Goal: Check status: Check status

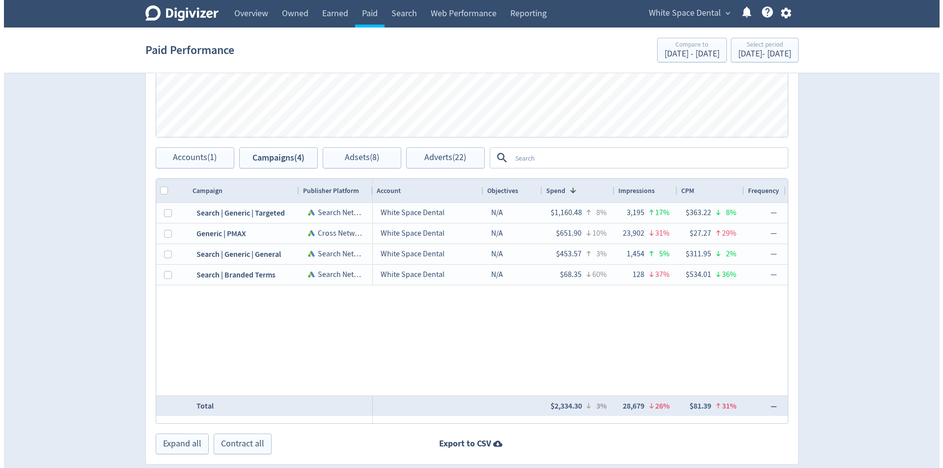
scroll to position [0, 187]
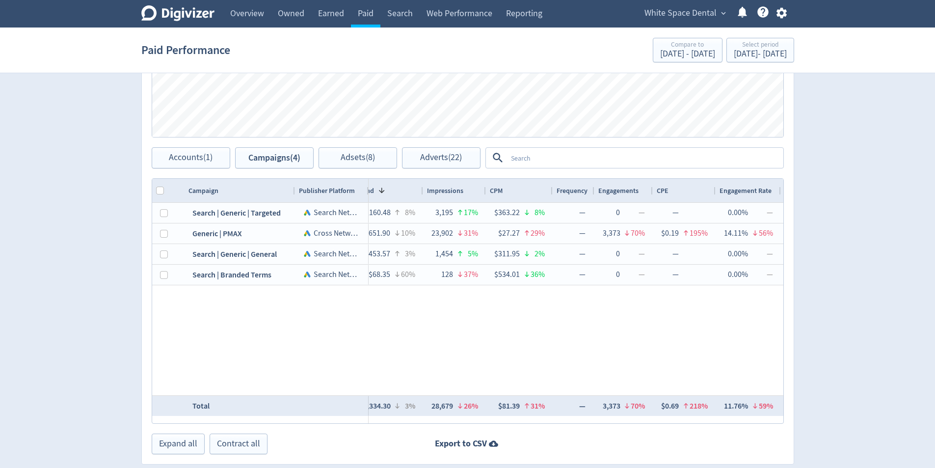
click at [672, 18] on span "White Space Dental" at bounding box center [681, 13] width 72 height 16
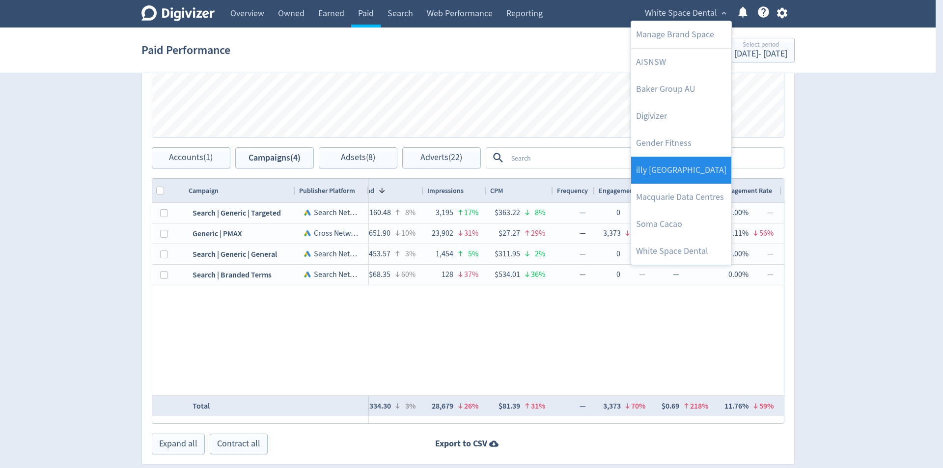
click at [688, 169] on link "illy [GEOGRAPHIC_DATA]" at bounding box center [681, 170] width 100 height 27
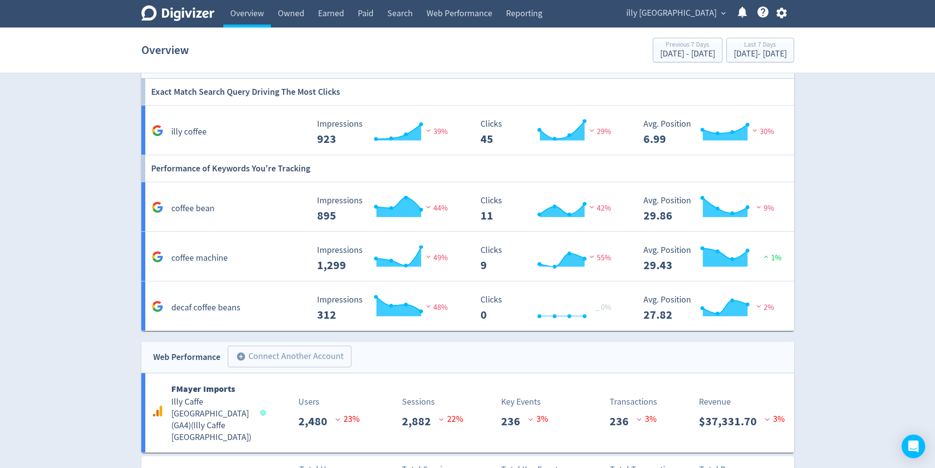
scroll to position [845, 0]
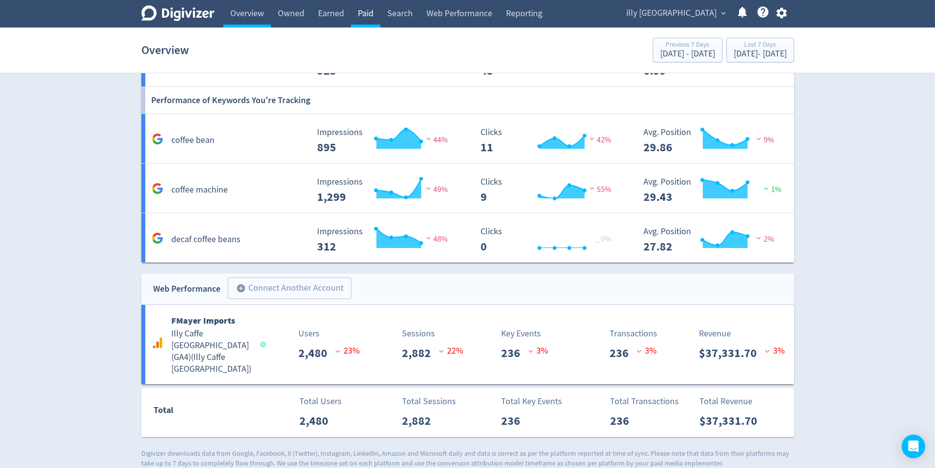
click at [361, 17] on link "Paid" at bounding box center [365, 13] width 29 height 27
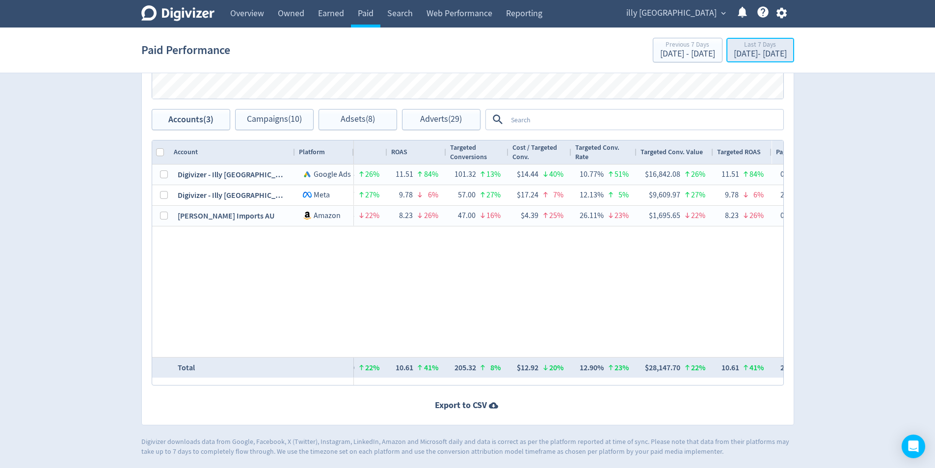
click at [775, 49] on div "Last 7 Days" at bounding box center [760, 45] width 53 height 8
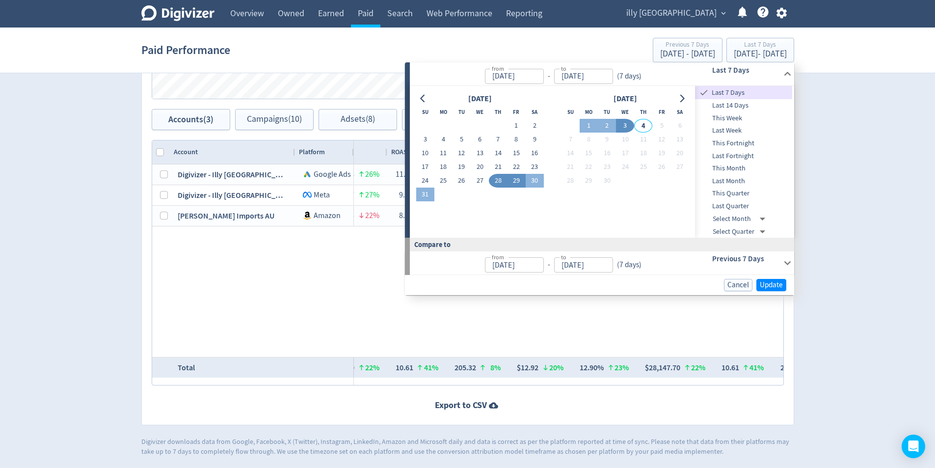
click at [516, 183] on button "29" at bounding box center [516, 181] width 18 height 14
type input "[DATE]"
click at [628, 128] on button "3" at bounding box center [625, 126] width 18 height 14
type input "[DATE]"
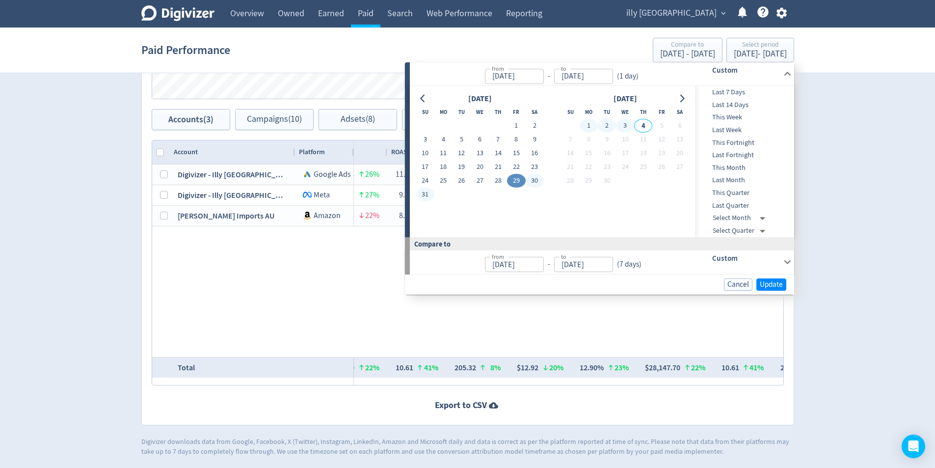
type input "[DATE]"
click at [782, 286] on span "Update" at bounding box center [771, 284] width 23 height 7
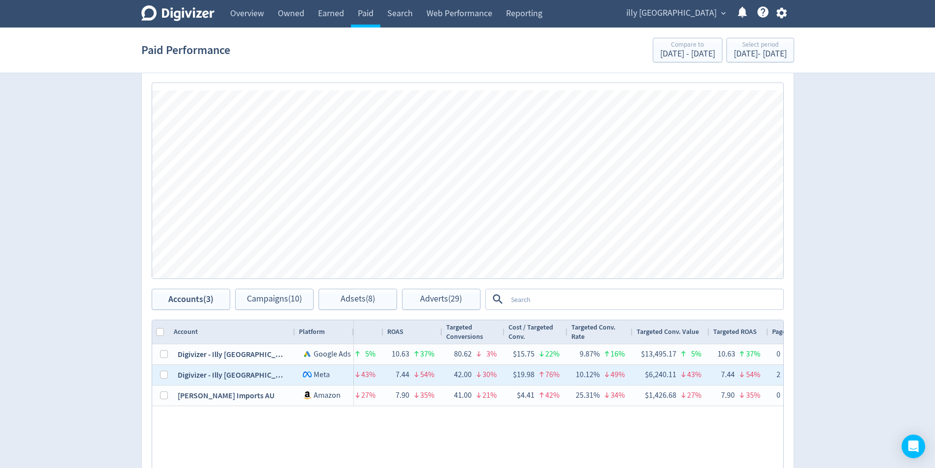
drag, startPoint x: 676, startPoint y: 365, endPoint x: 653, endPoint y: 346, distance: 29.7
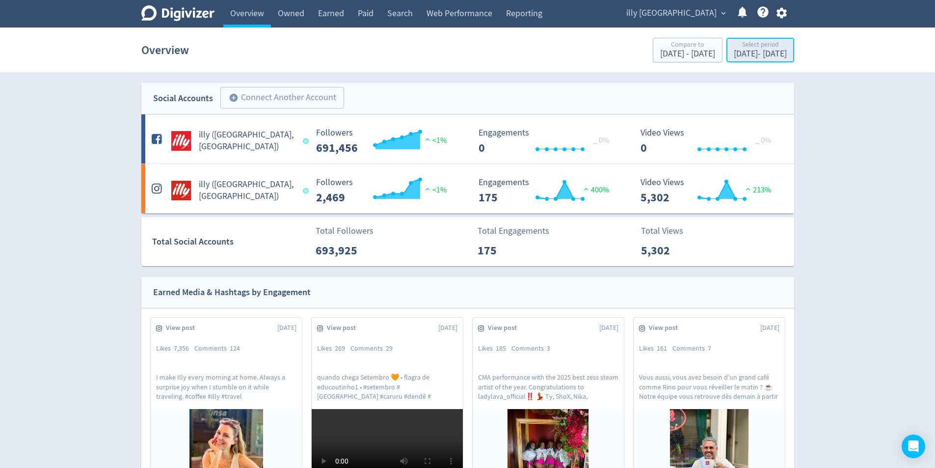
click at [734, 47] on div "Select period" at bounding box center [760, 45] width 53 height 8
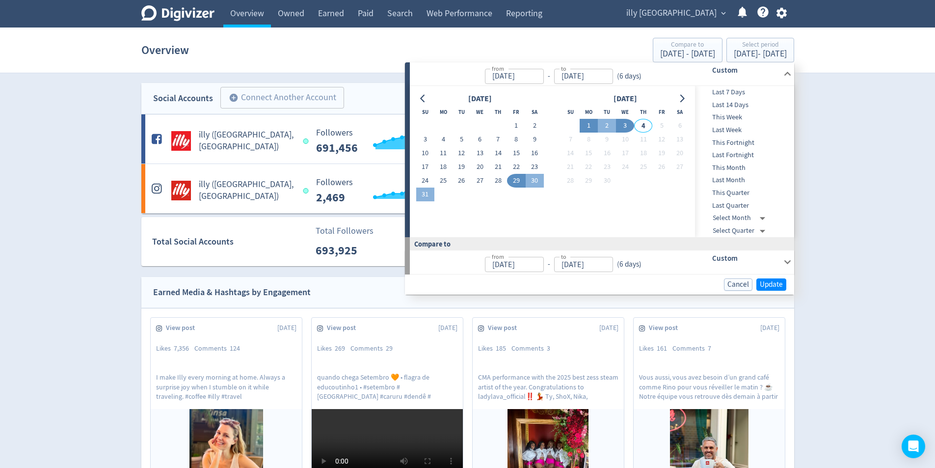
click at [585, 123] on button "1" at bounding box center [589, 126] width 18 height 14
type input "[DATE]"
click at [618, 127] on button "3" at bounding box center [625, 126] width 18 height 14
type input "[DATE]"
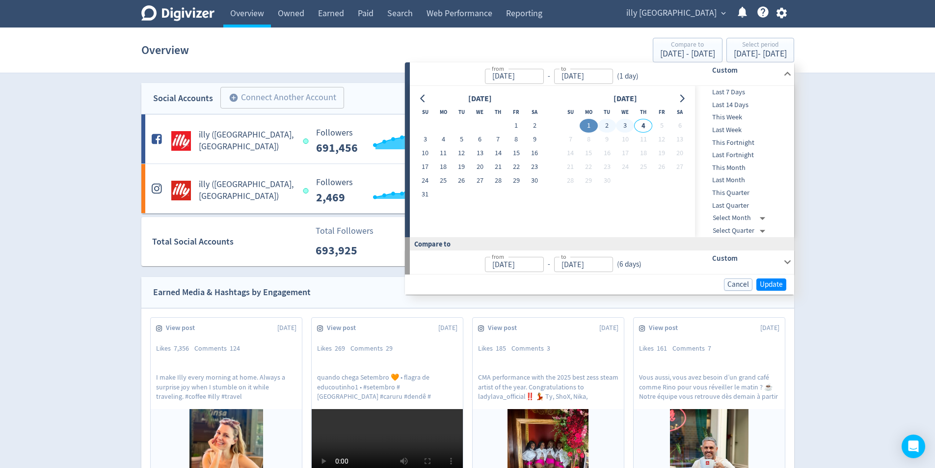
type input "[DATE]"
drag, startPoint x: 768, startPoint y: 275, endPoint x: 772, endPoint y: 287, distance: 12.3
click at [768, 276] on div "Cancel Update" at bounding box center [599, 284] width 389 height 20
click at [772, 288] on span "Update" at bounding box center [771, 284] width 23 height 7
